Goal: Find specific page/section: Find specific page/section

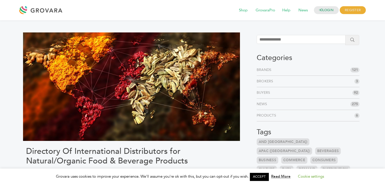
click at [331, 94] on li "Buyers 92" at bounding box center [308, 92] width 103 height 11
click at [355, 92] on span "92" at bounding box center [356, 92] width 7 height 5
click at [263, 93] on link "Buyers" at bounding box center [265, 92] width 16 height 5
